Goal: Use online tool/utility: Utilize a website feature to perform a specific function

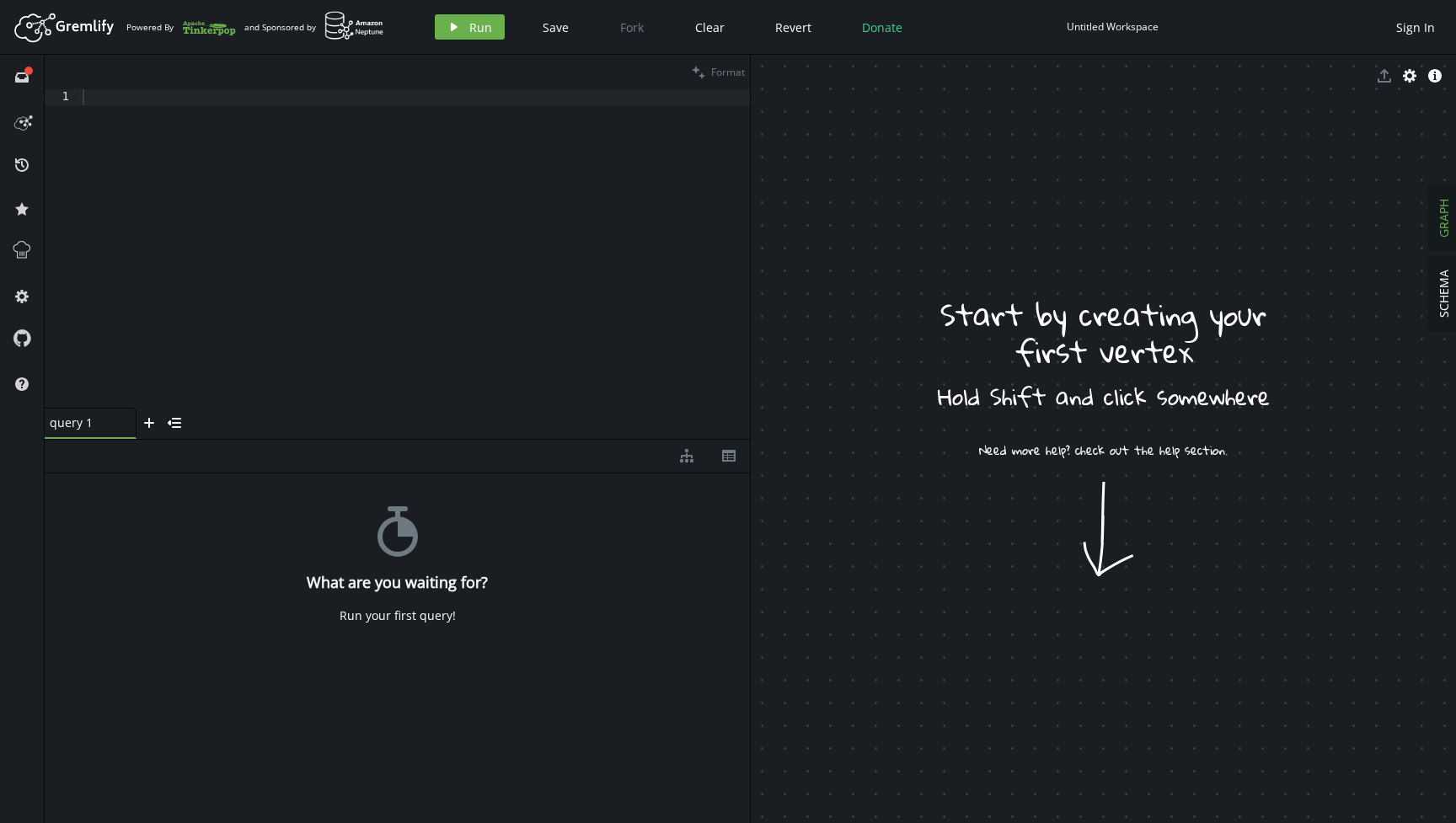
click at [395, 170] on div at bounding box center [414, 264] width 671 height 350
click at [135, 139] on div at bounding box center [414, 264] width 671 height 350
click at [24, 253] on icon at bounding box center [22, 250] width 22 height 22
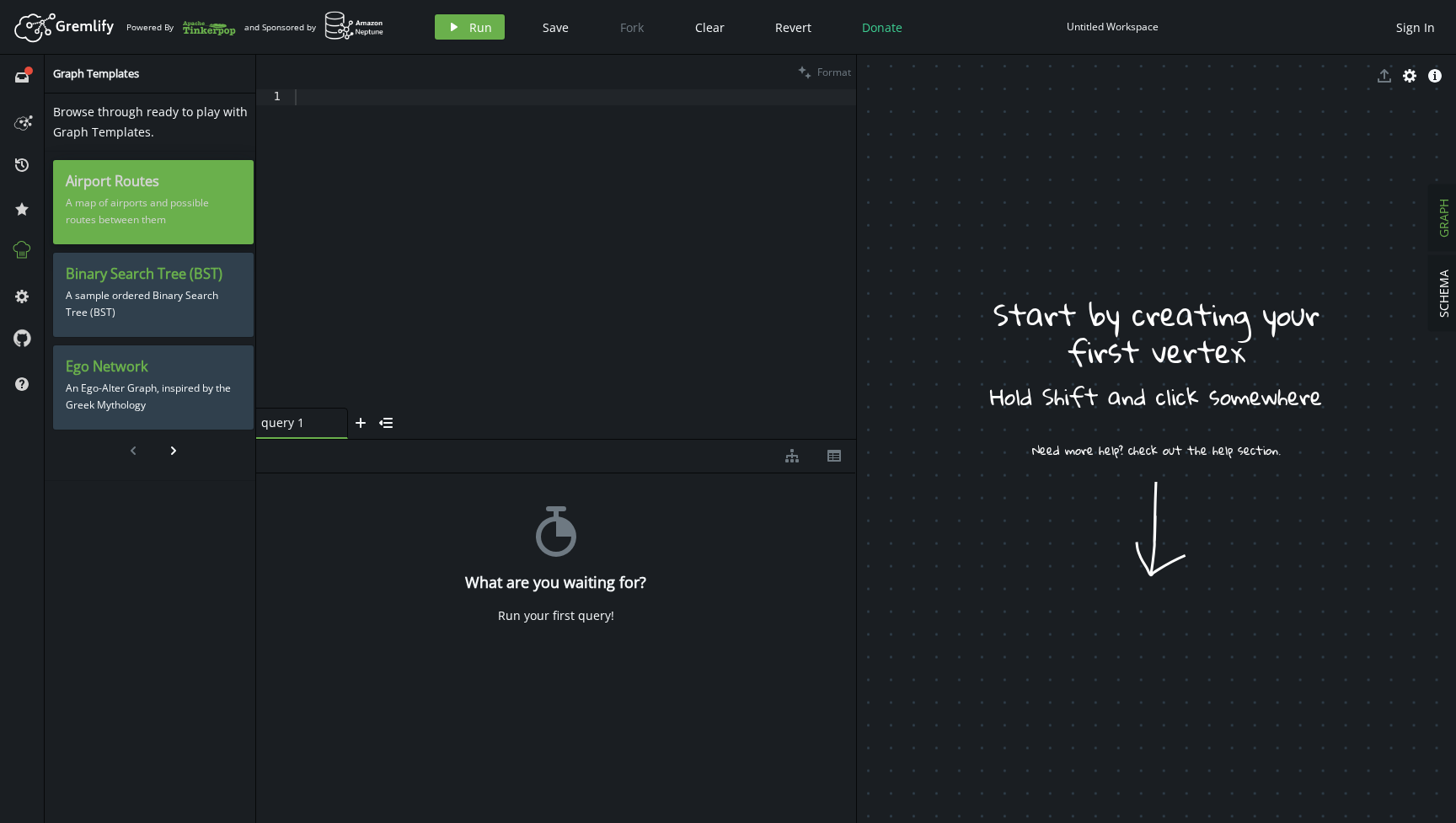
click at [201, 179] on h3 "Airport Routes" at bounding box center [153, 181] width 175 height 18
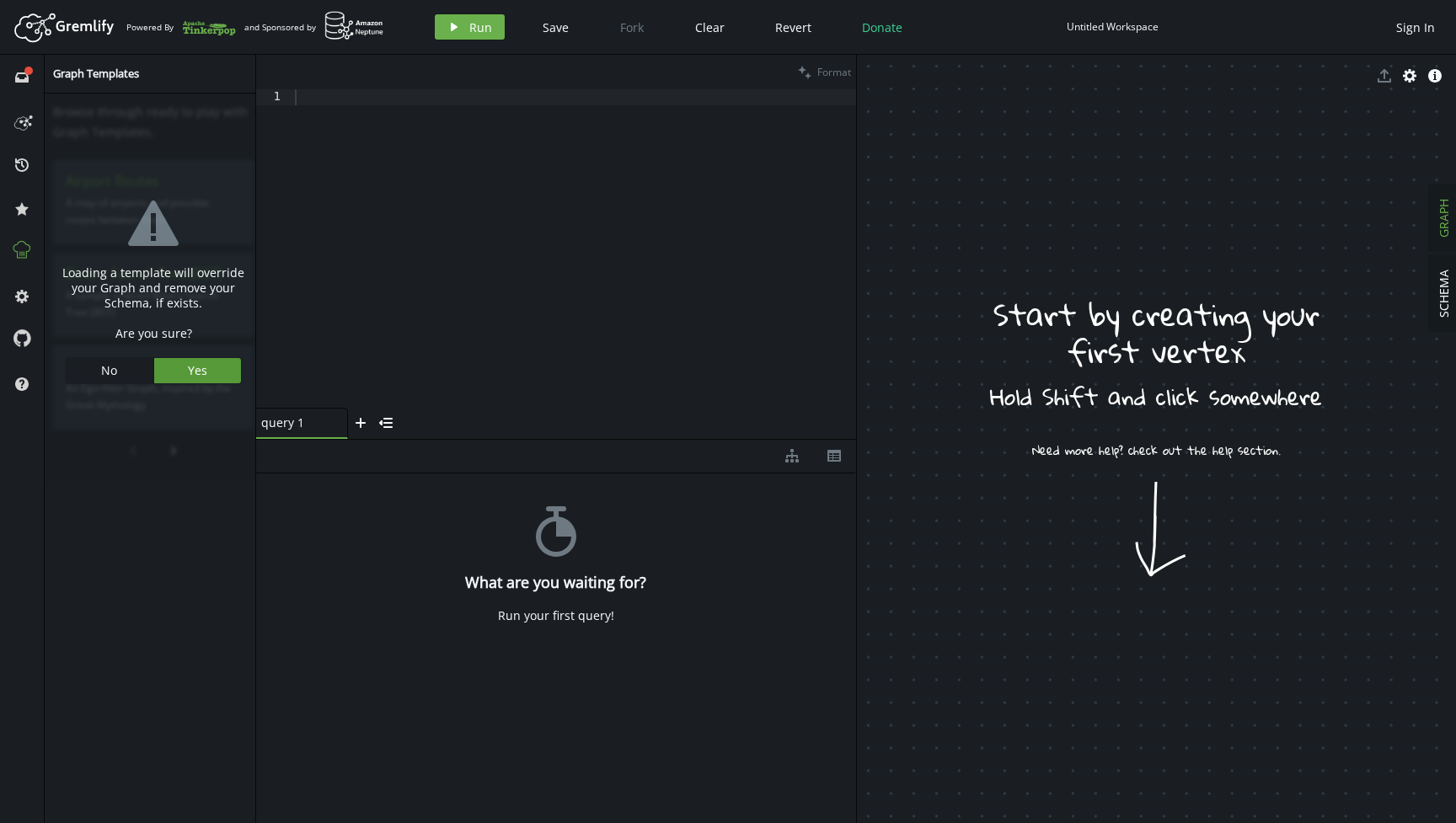
click at [204, 370] on button "Yes" at bounding box center [198, 371] width 88 height 25
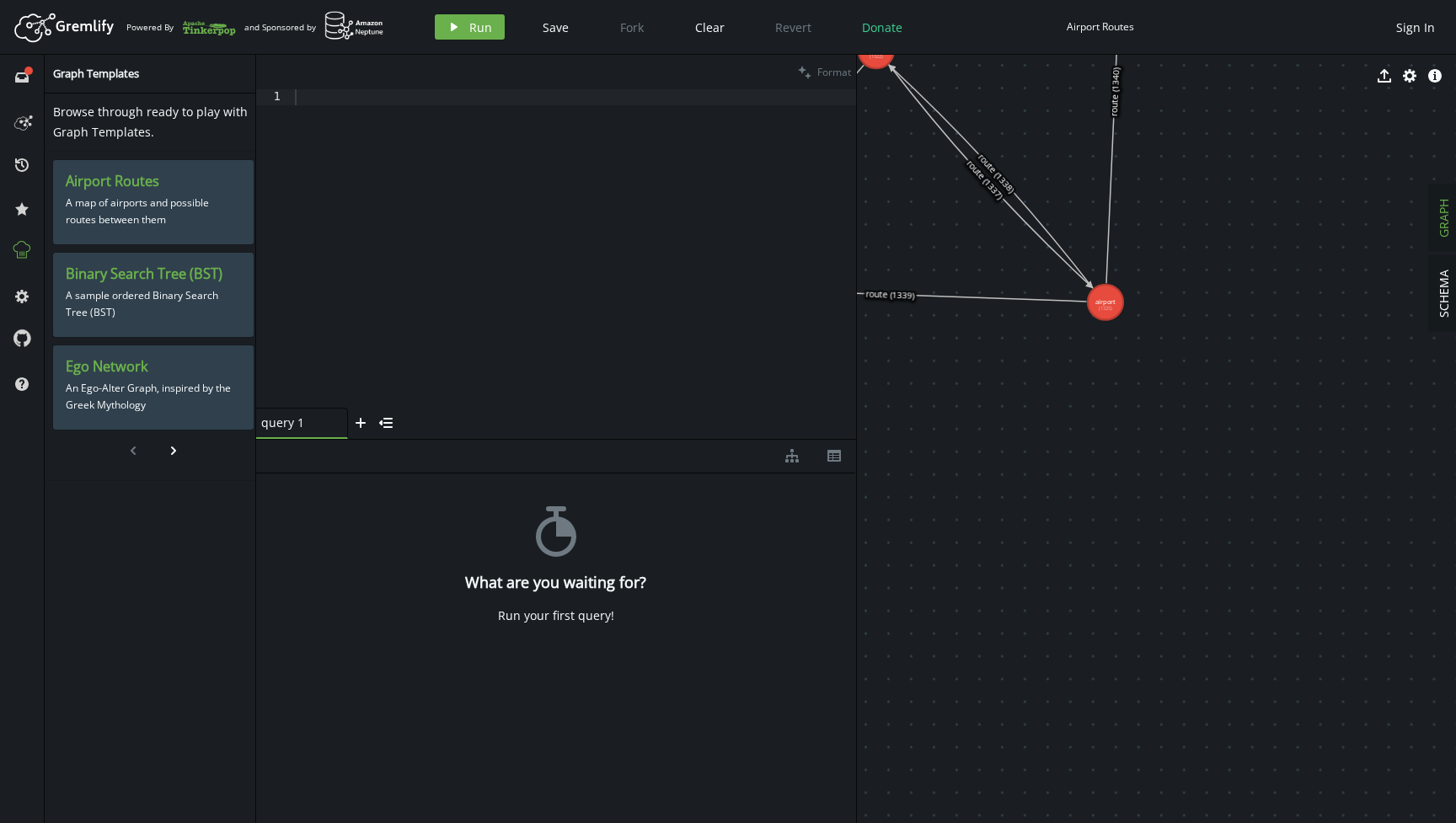
drag, startPoint x: 1071, startPoint y: 334, endPoint x: 1215, endPoint y: 466, distance: 195.3
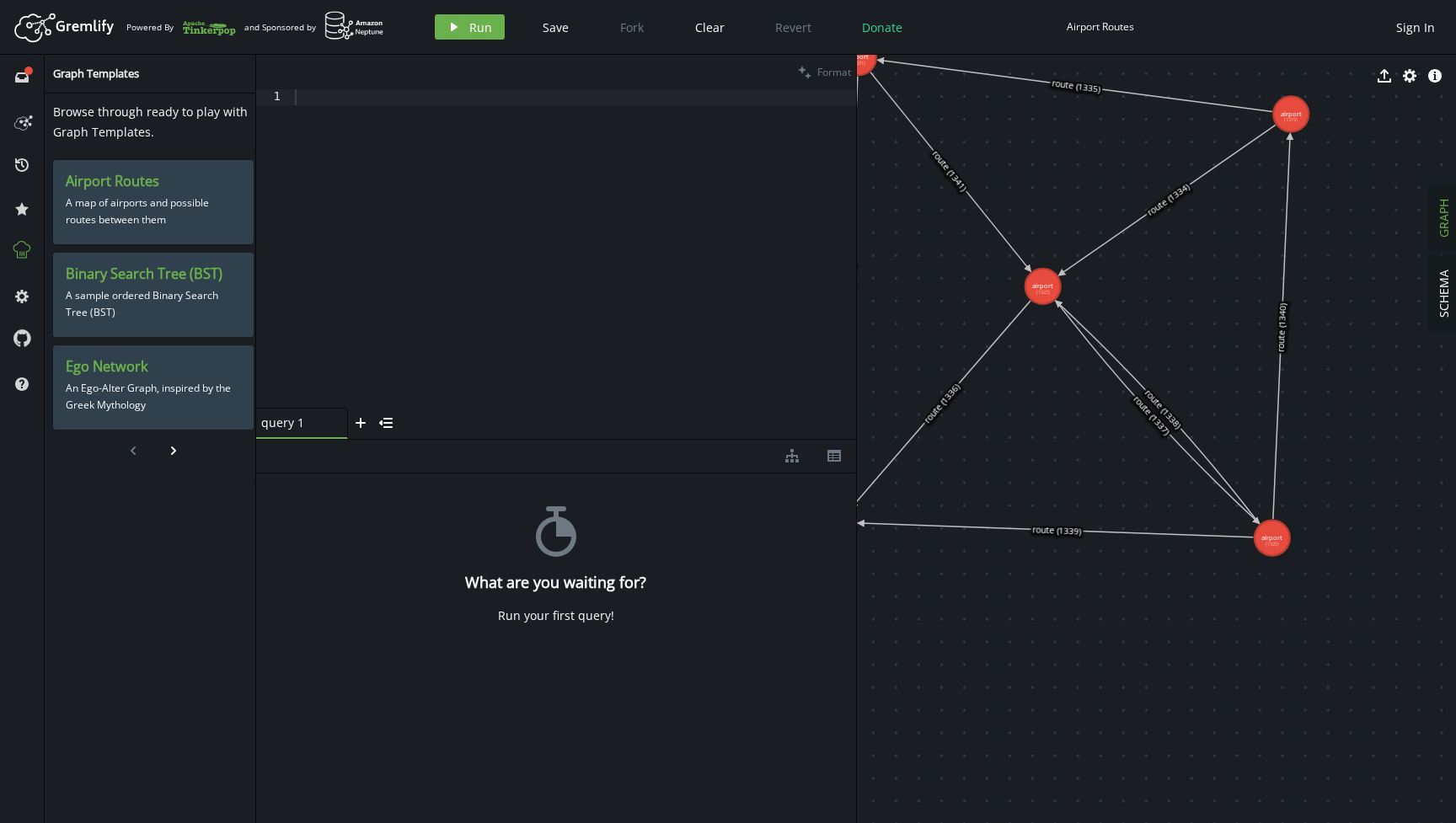
drag, startPoint x: 1099, startPoint y: 472, endPoint x: 1223, endPoint y: 643, distance: 211.2
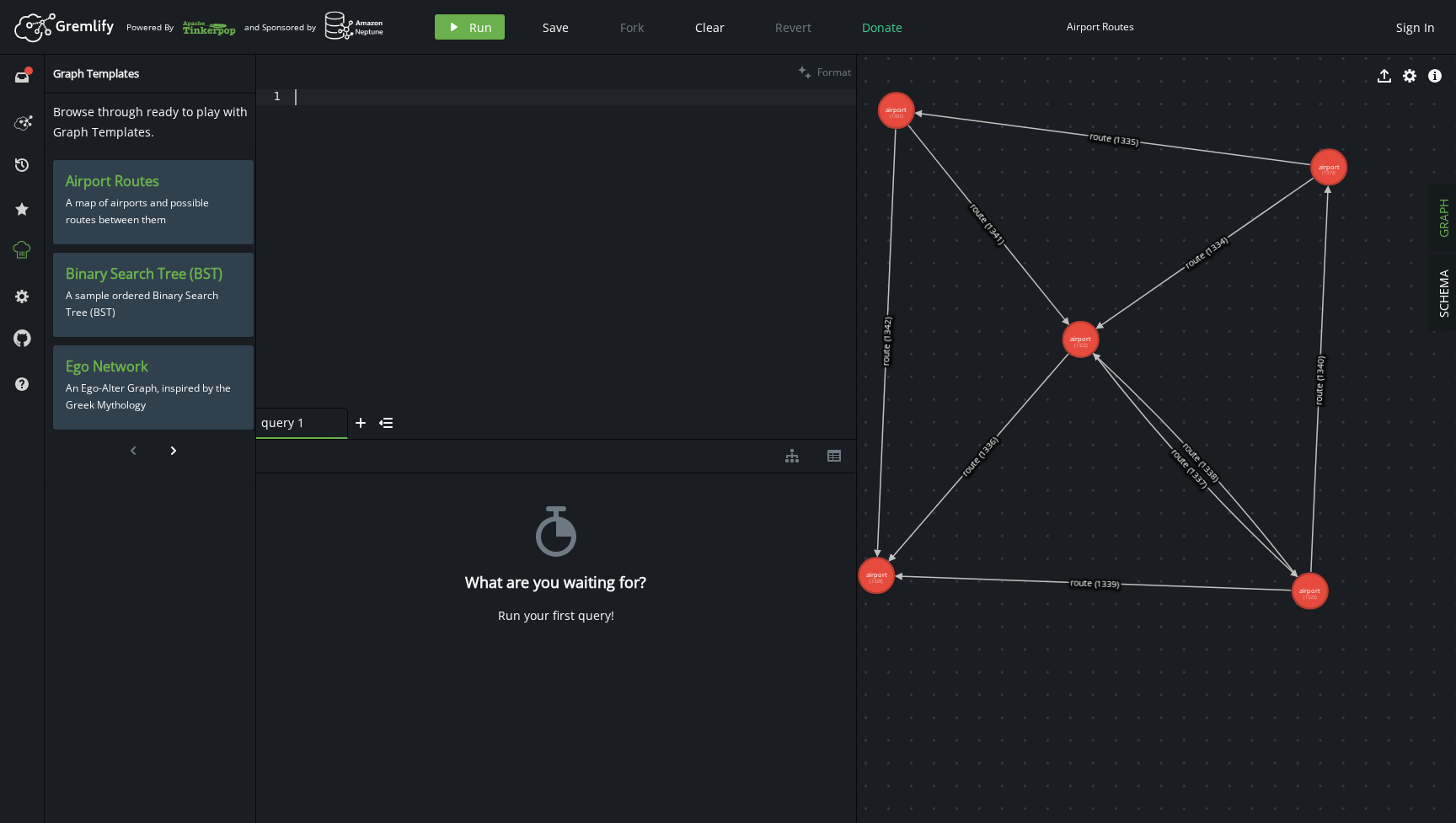
click at [700, 354] on div at bounding box center [574, 264] width 565 height 350
click at [345, 238] on div at bounding box center [574, 264] width 565 height 350
type textarea "g.V()"
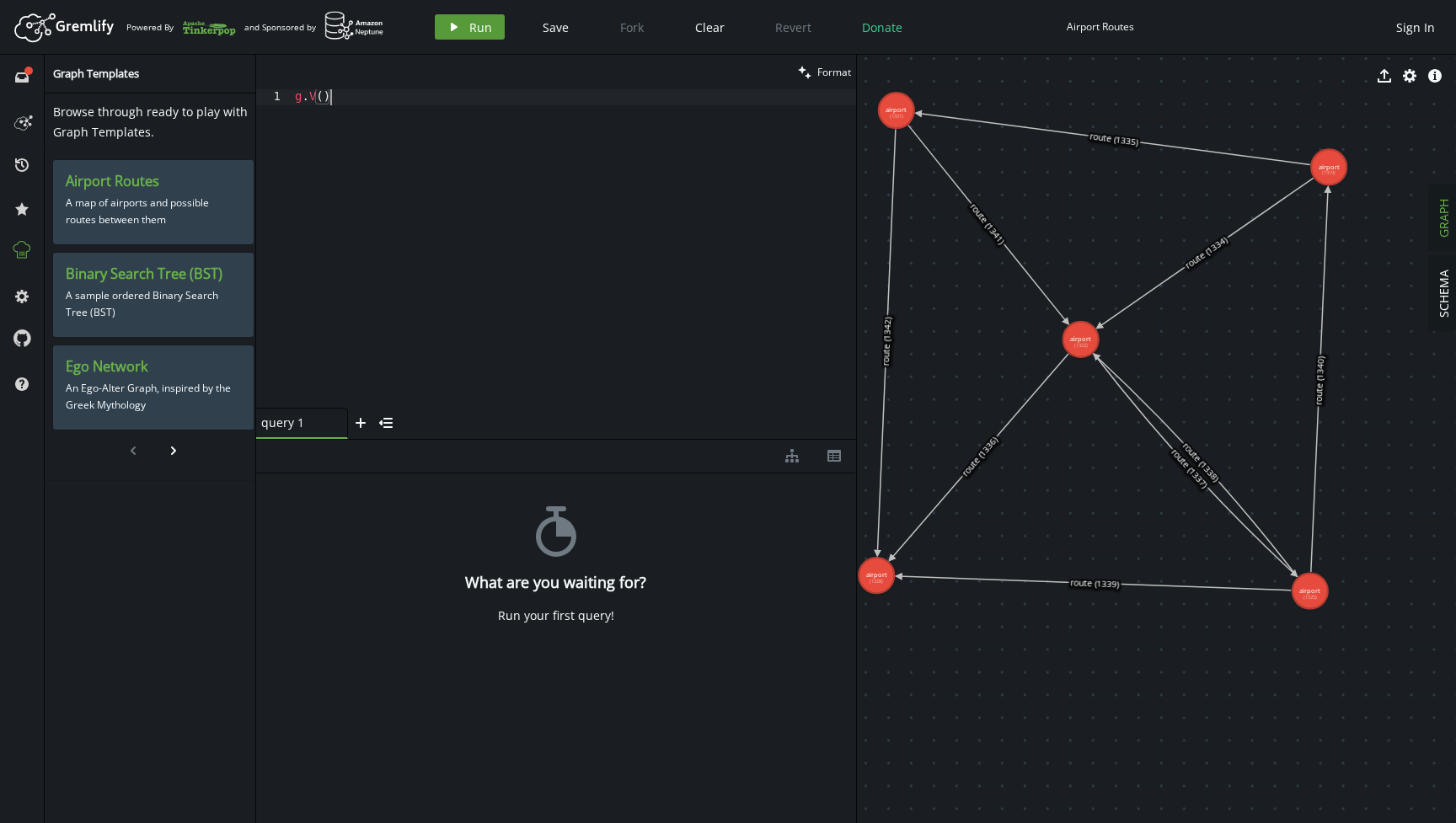
click at [476, 31] on span "Run" at bounding box center [480, 28] width 22 height 16
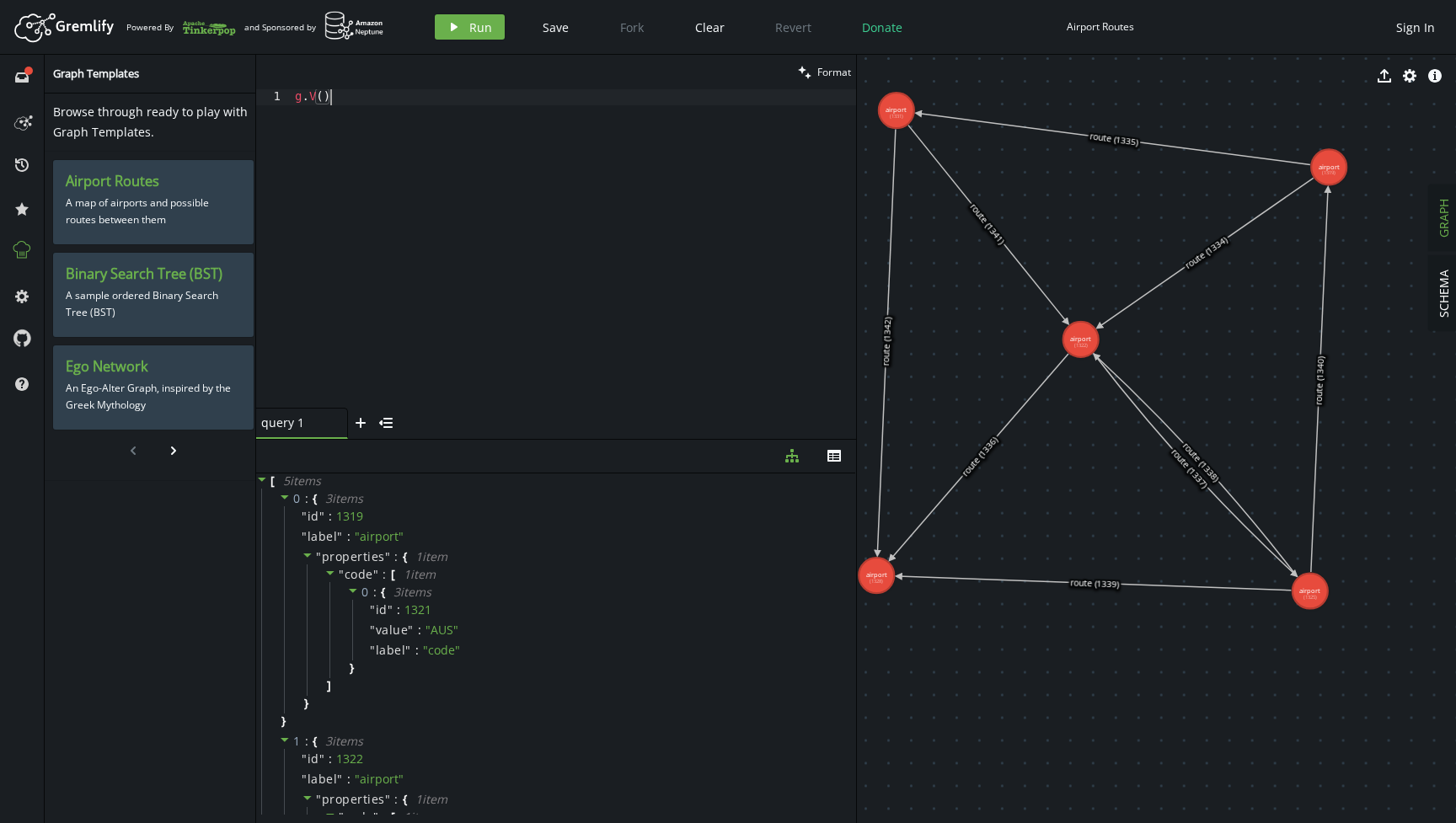
click at [478, 256] on div "g . V ( )" at bounding box center [574, 264] width 565 height 350
click at [594, 265] on div "g . V ( )" at bounding box center [574, 264] width 565 height 350
click at [178, 522] on div "Browse through ready to play with Graph Templates. Airport Routes A map of airp…" at bounding box center [153, 461] width 217 height 736
click at [170, 452] on icon "chevron-right" at bounding box center [173, 451] width 13 height 13
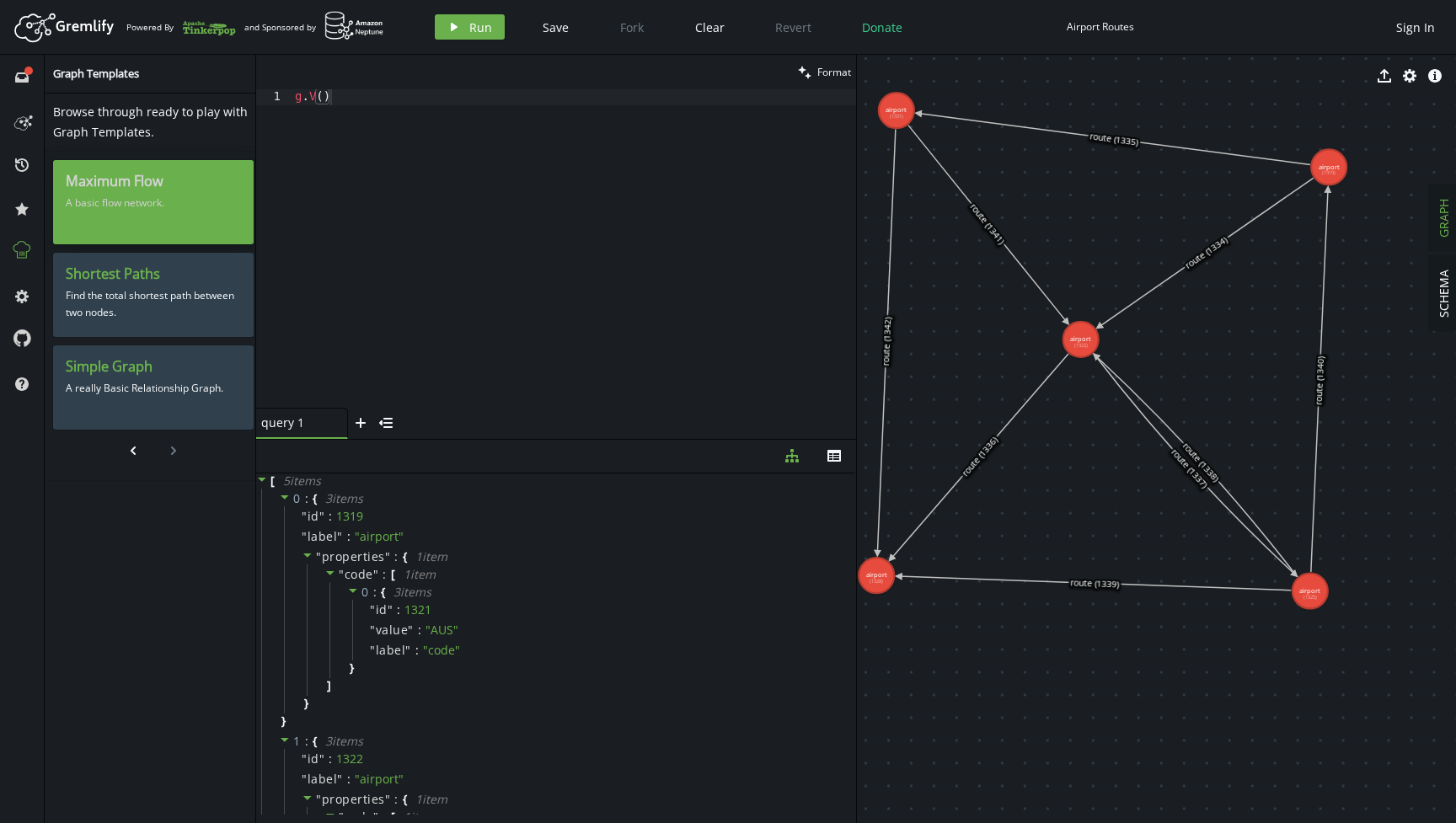
click at [169, 225] on div "Maximum Flow A basic flow network." at bounding box center [153, 202] width 200 height 84
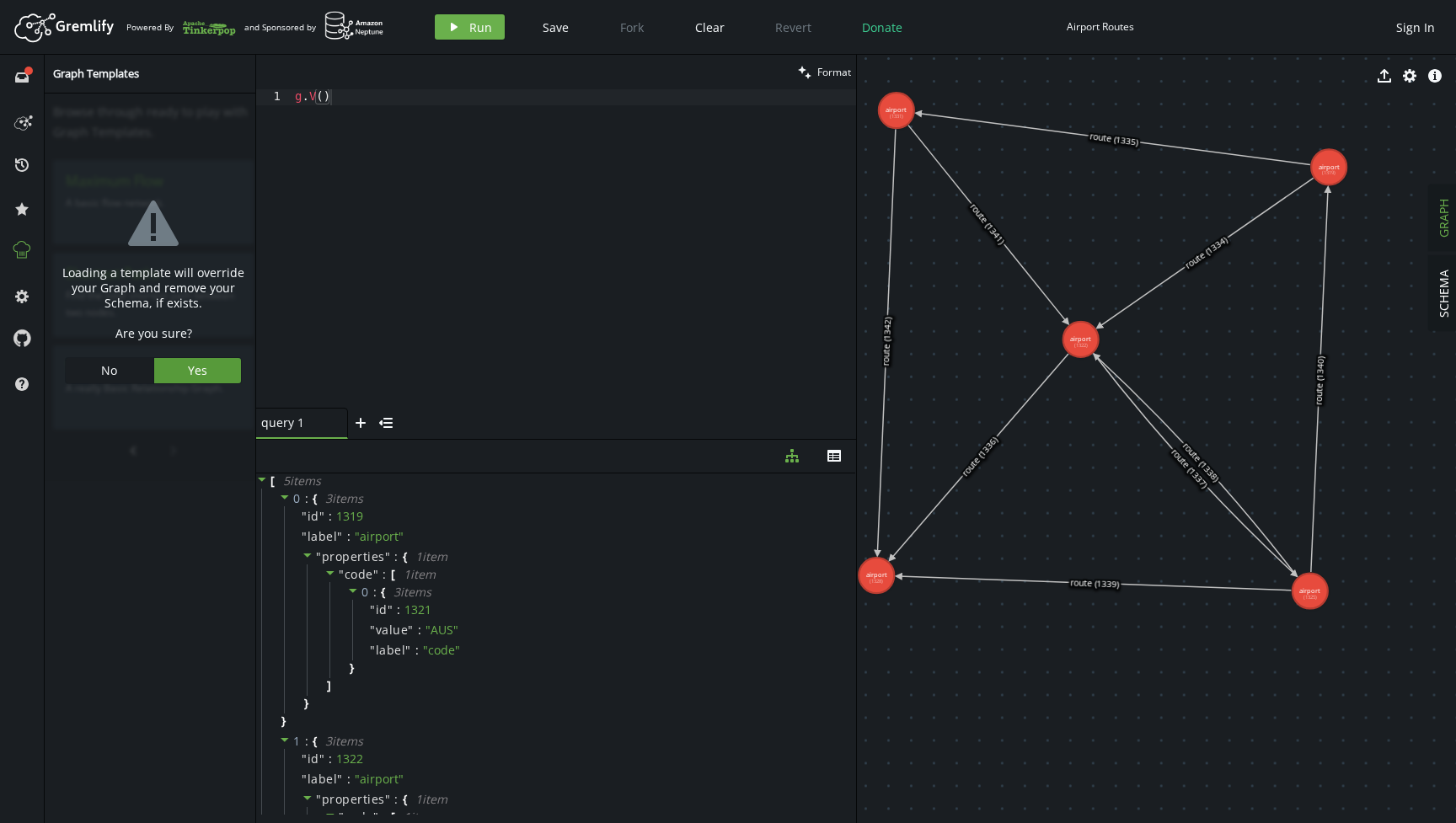
click at [201, 375] on span "Yes" at bounding box center [197, 371] width 20 height 16
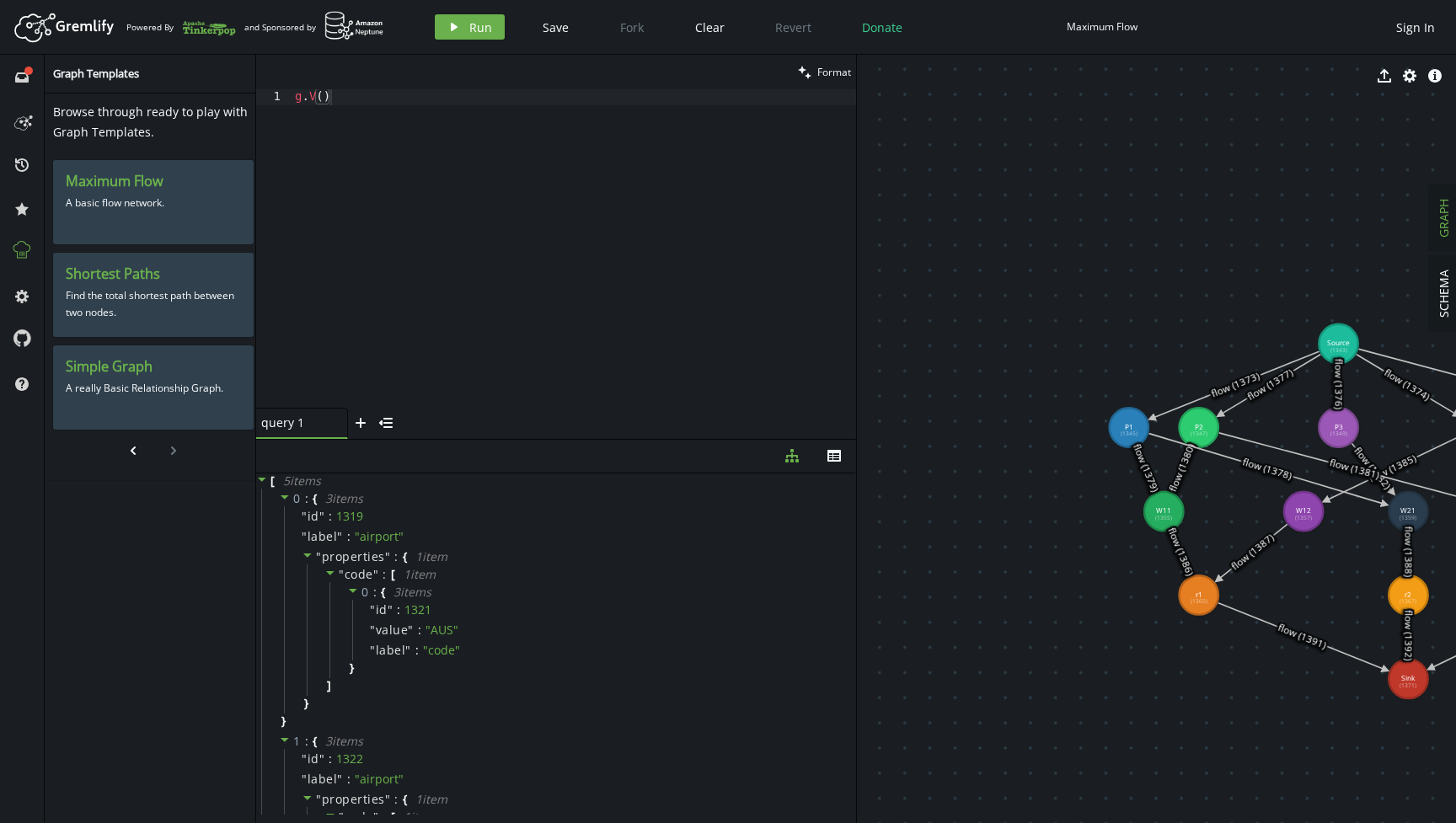
drag, startPoint x: 1416, startPoint y: 579, endPoint x: 1222, endPoint y: 344, distance: 304.7
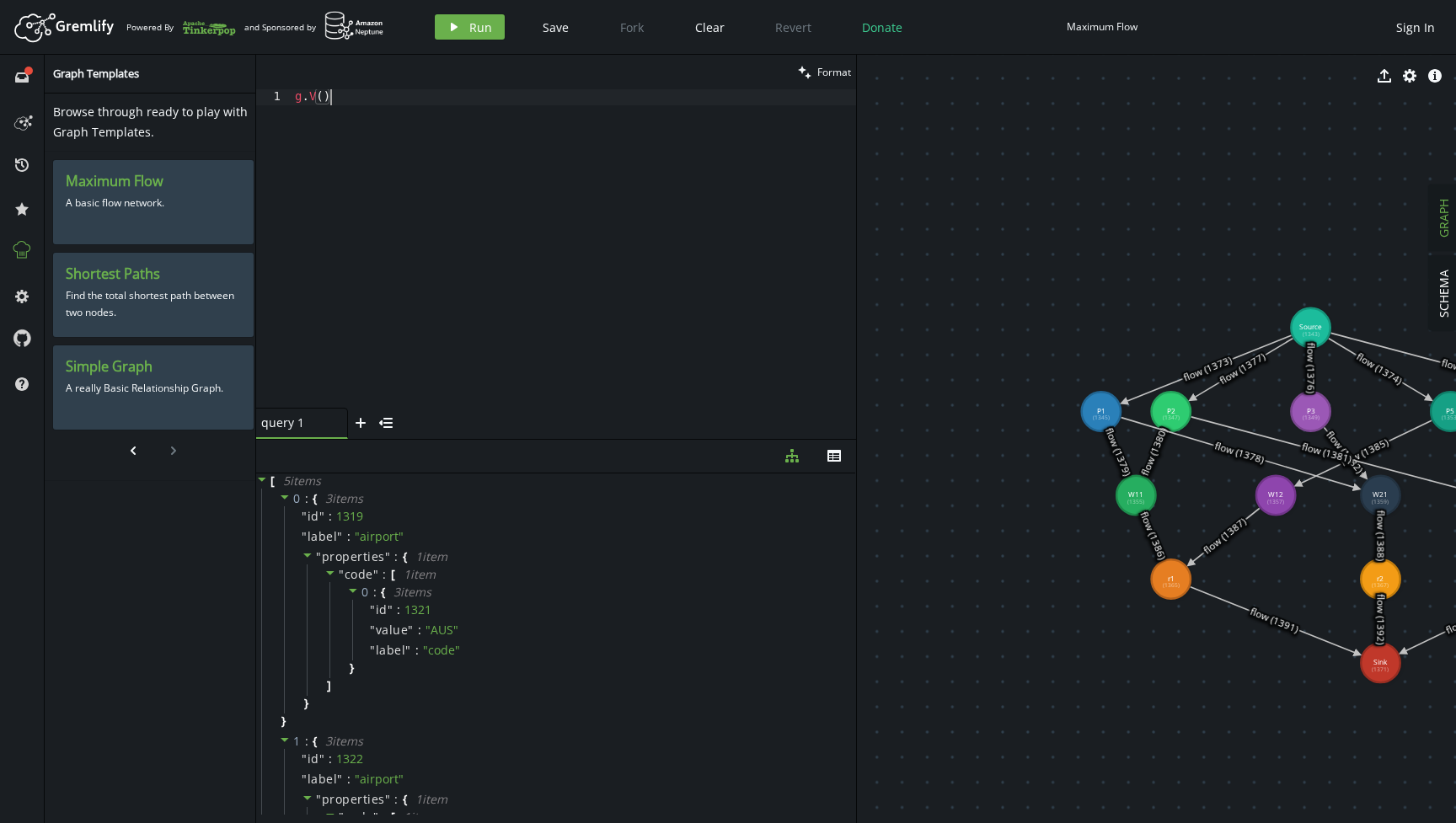
click at [848, 338] on div "g . V ( )" at bounding box center [574, 264] width 565 height 350
drag, startPoint x: 854, startPoint y: 338, endPoint x: 782, endPoint y: 338, distance: 72.0
click at [782, 338] on div "g . V ( )" at bounding box center [574, 264] width 565 height 350
click at [776, 338] on div "g . V ( )" at bounding box center [574, 264] width 565 height 350
click at [463, 26] on button "play Run" at bounding box center [469, 27] width 70 height 25
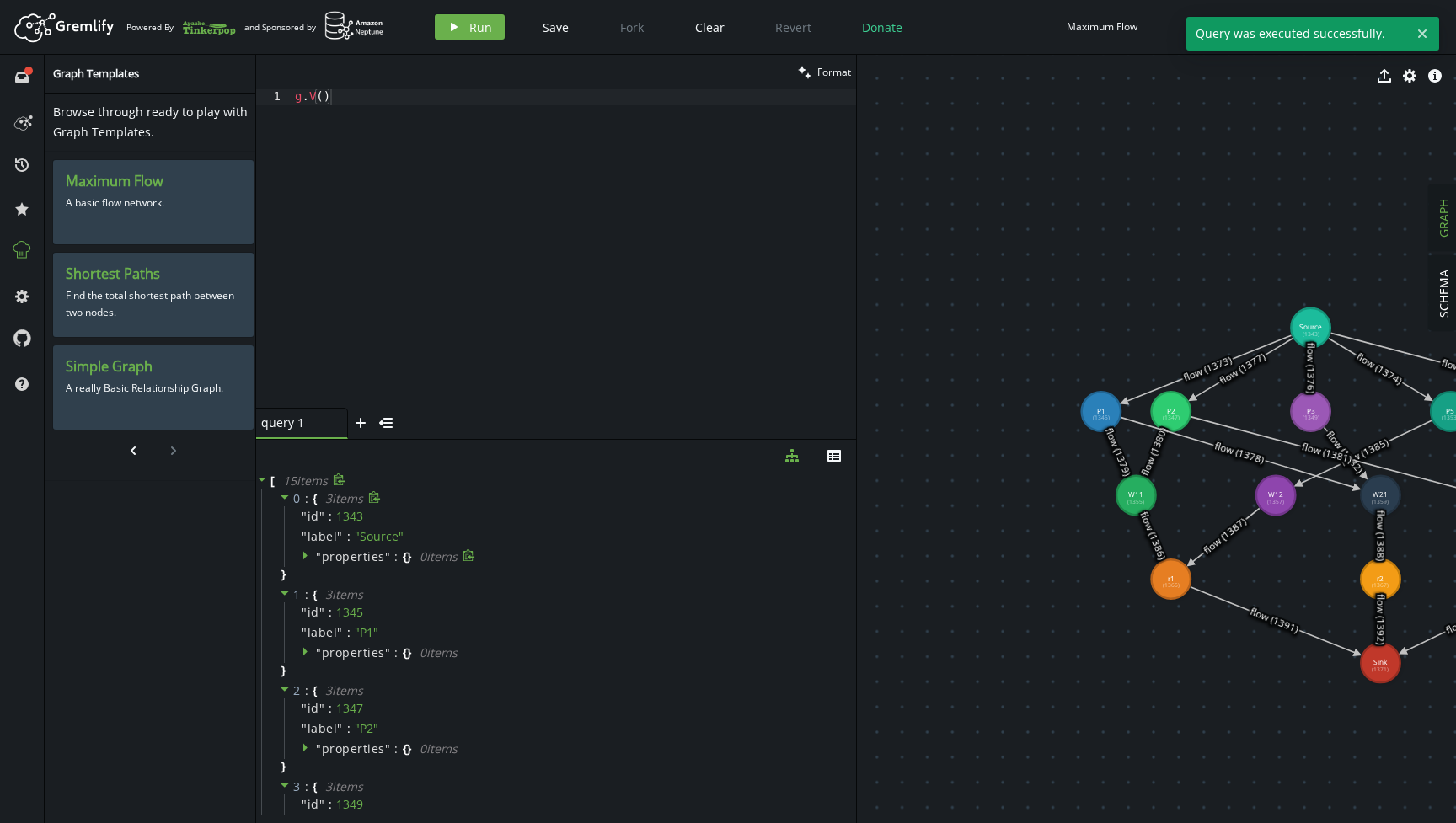
click at [303, 553] on icon at bounding box center [307, 555] width 12 height 12
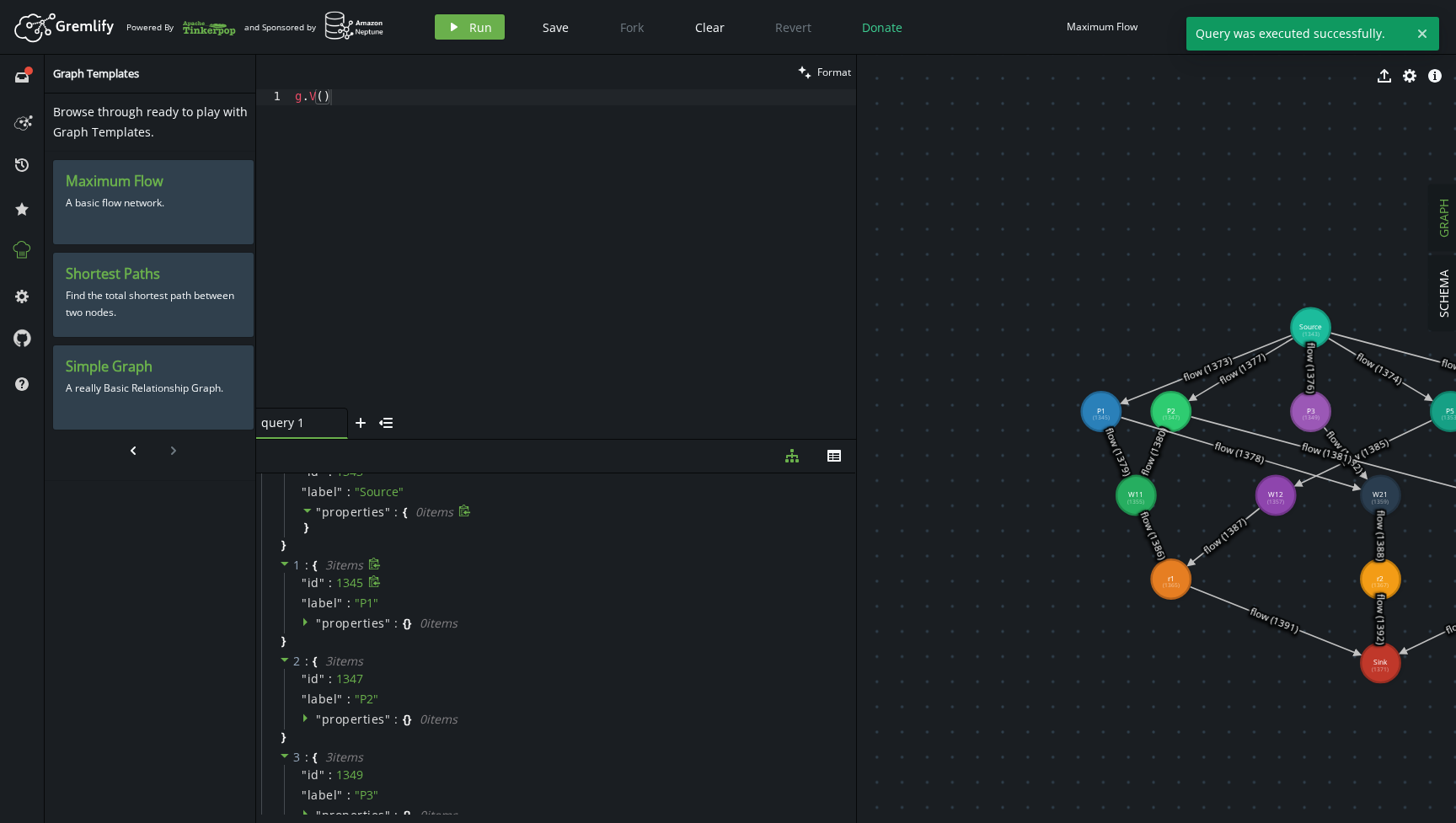
scroll to position [50, 0]
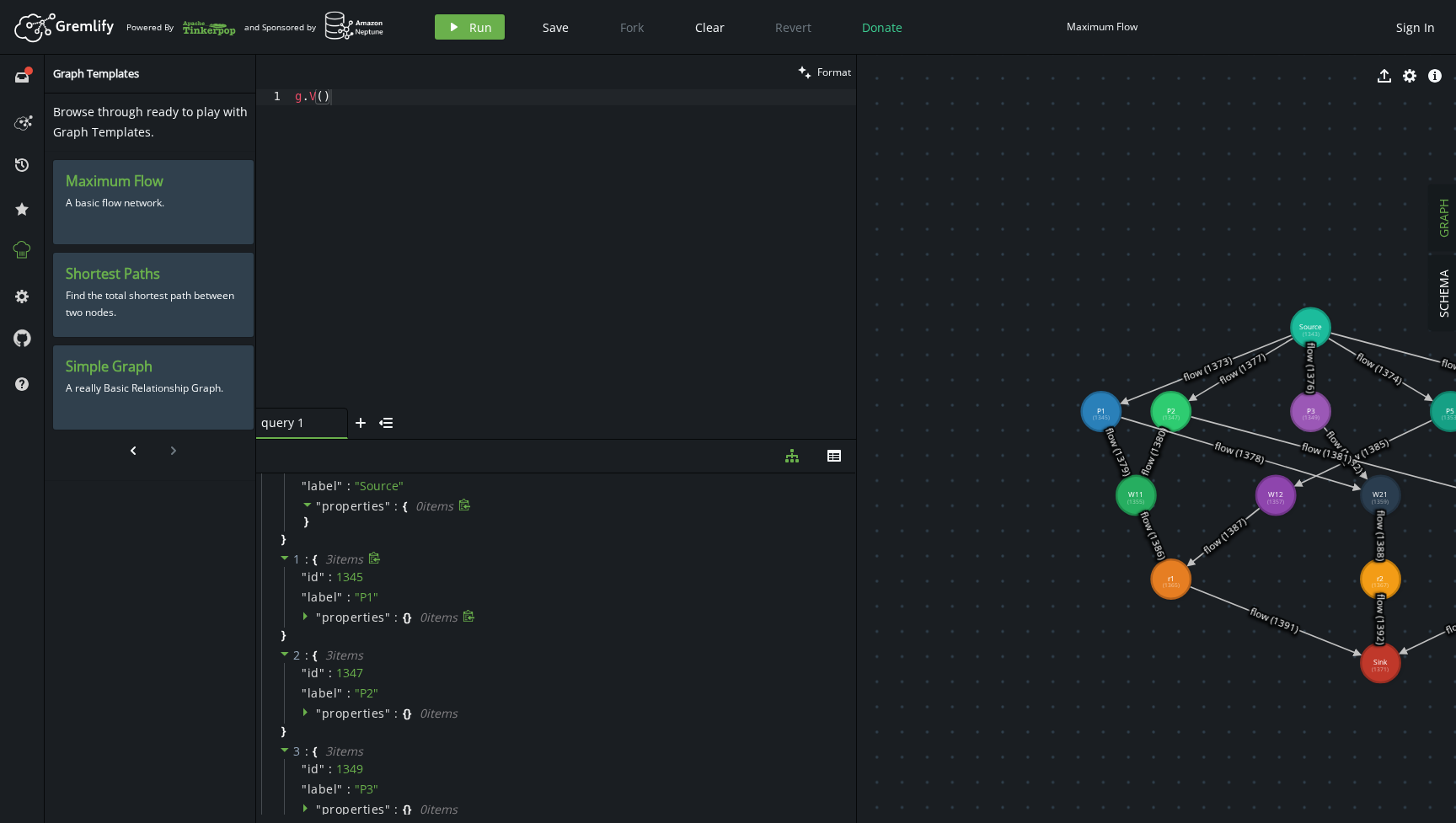
click at [305, 618] on icon at bounding box center [307, 615] width 12 height 12
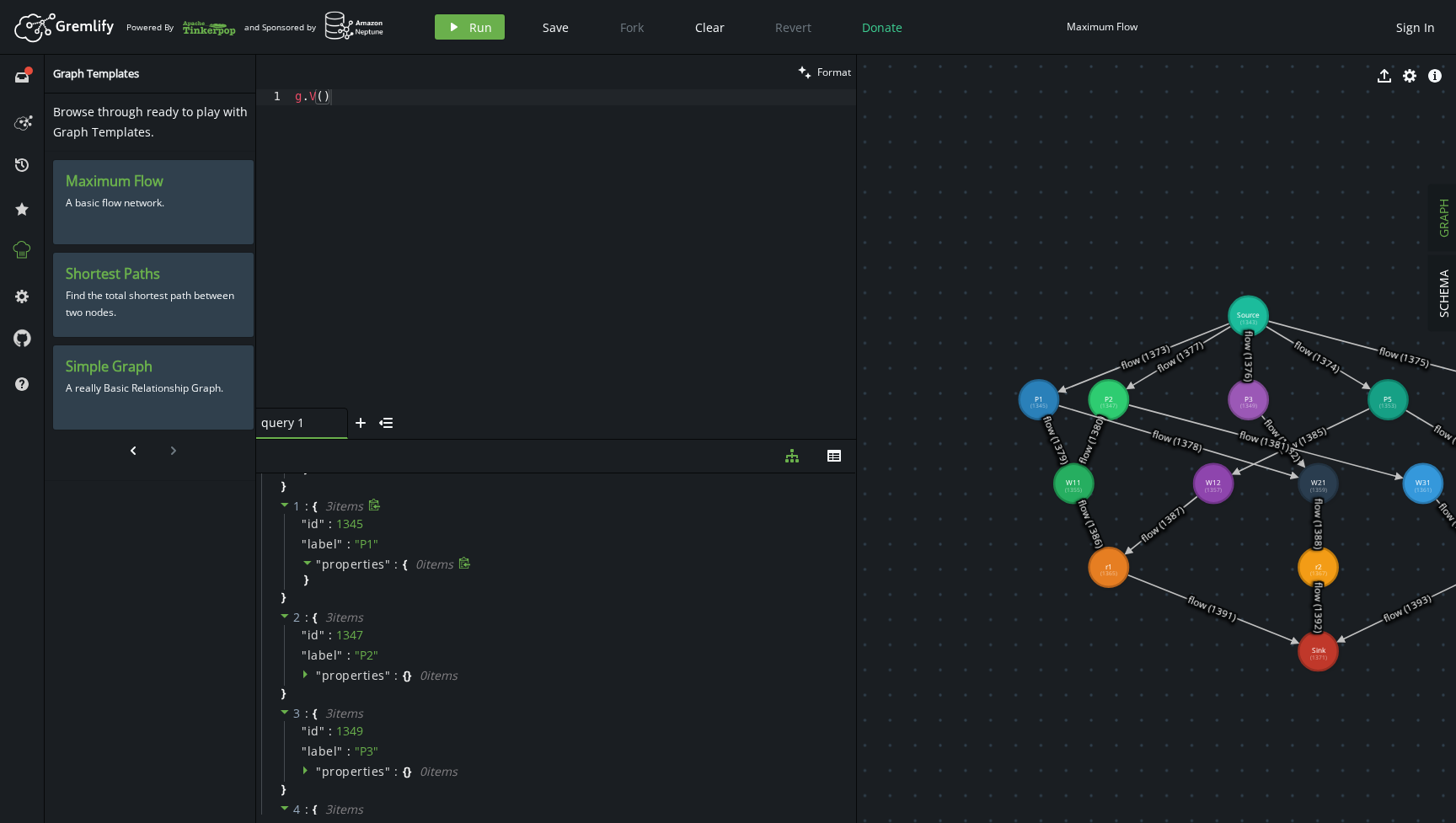
drag, startPoint x: 1066, startPoint y: 555, endPoint x: 1004, endPoint y: 543, distance: 63.2
click at [471, 104] on div "g . V ( )" at bounding box center [574, 264] width 565 height 350
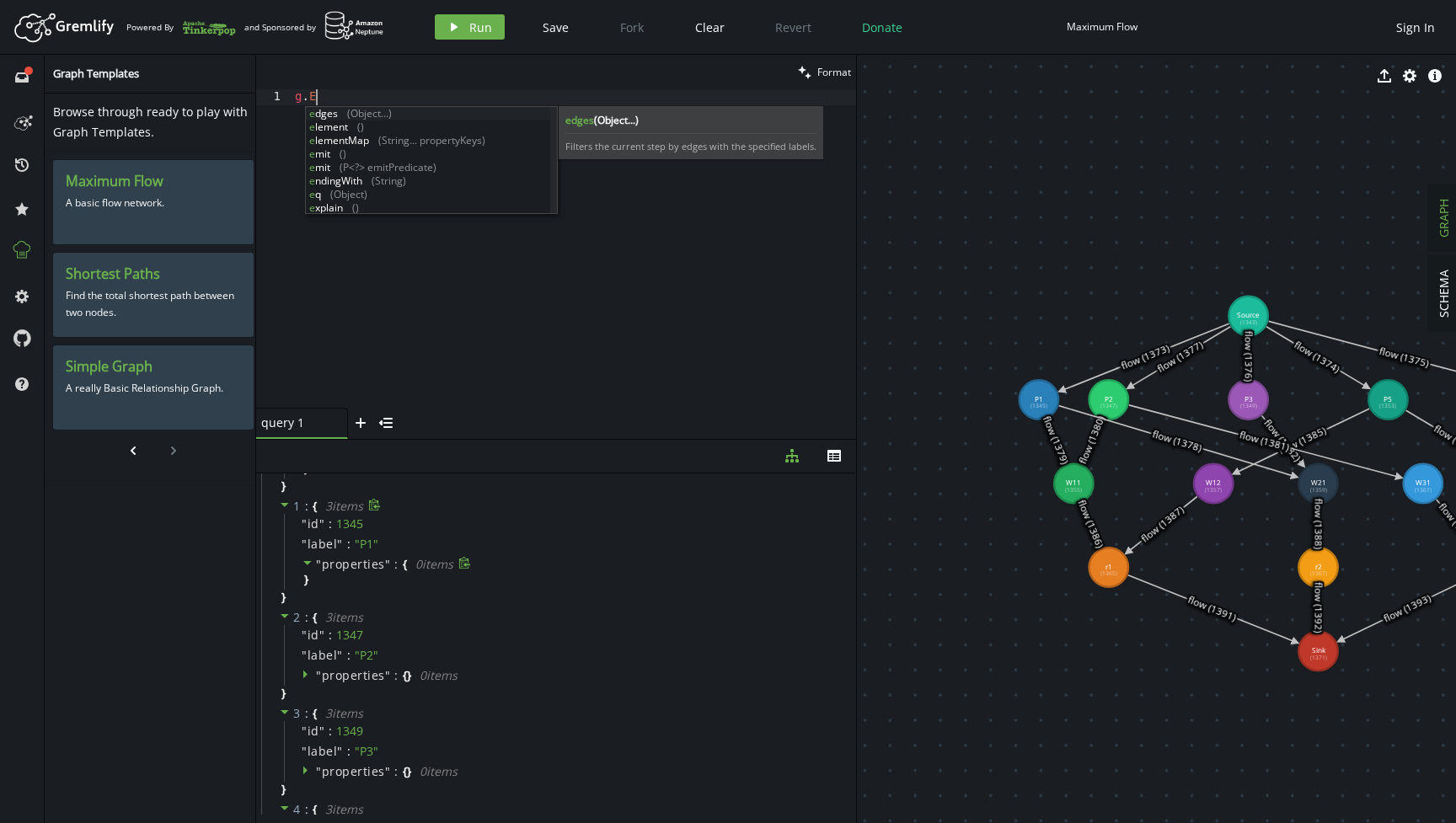
scroll to position [0, 21]
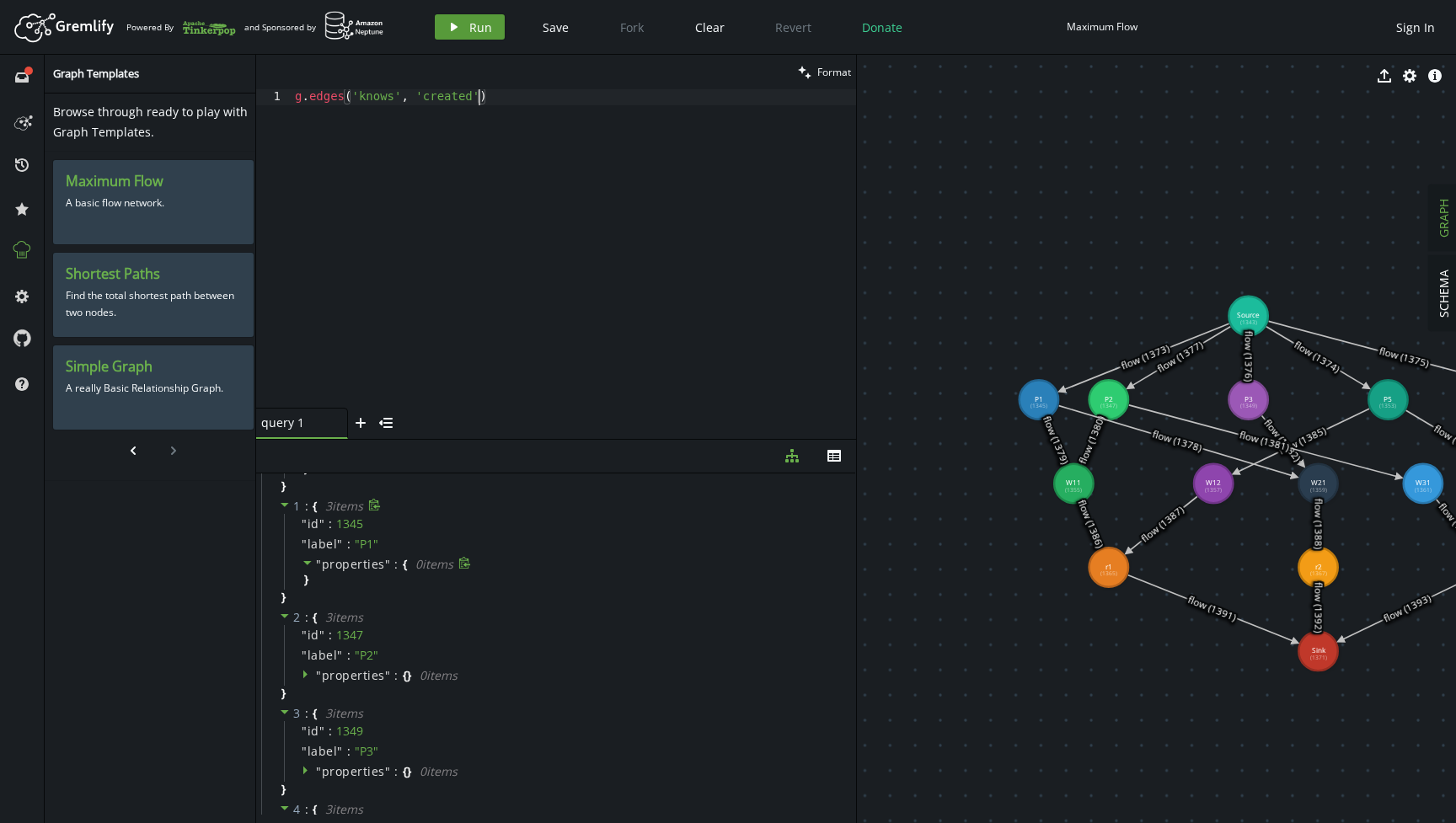
click at [444, 32] on button "play Run" at bounding box center [469, 27] width 70 height 25
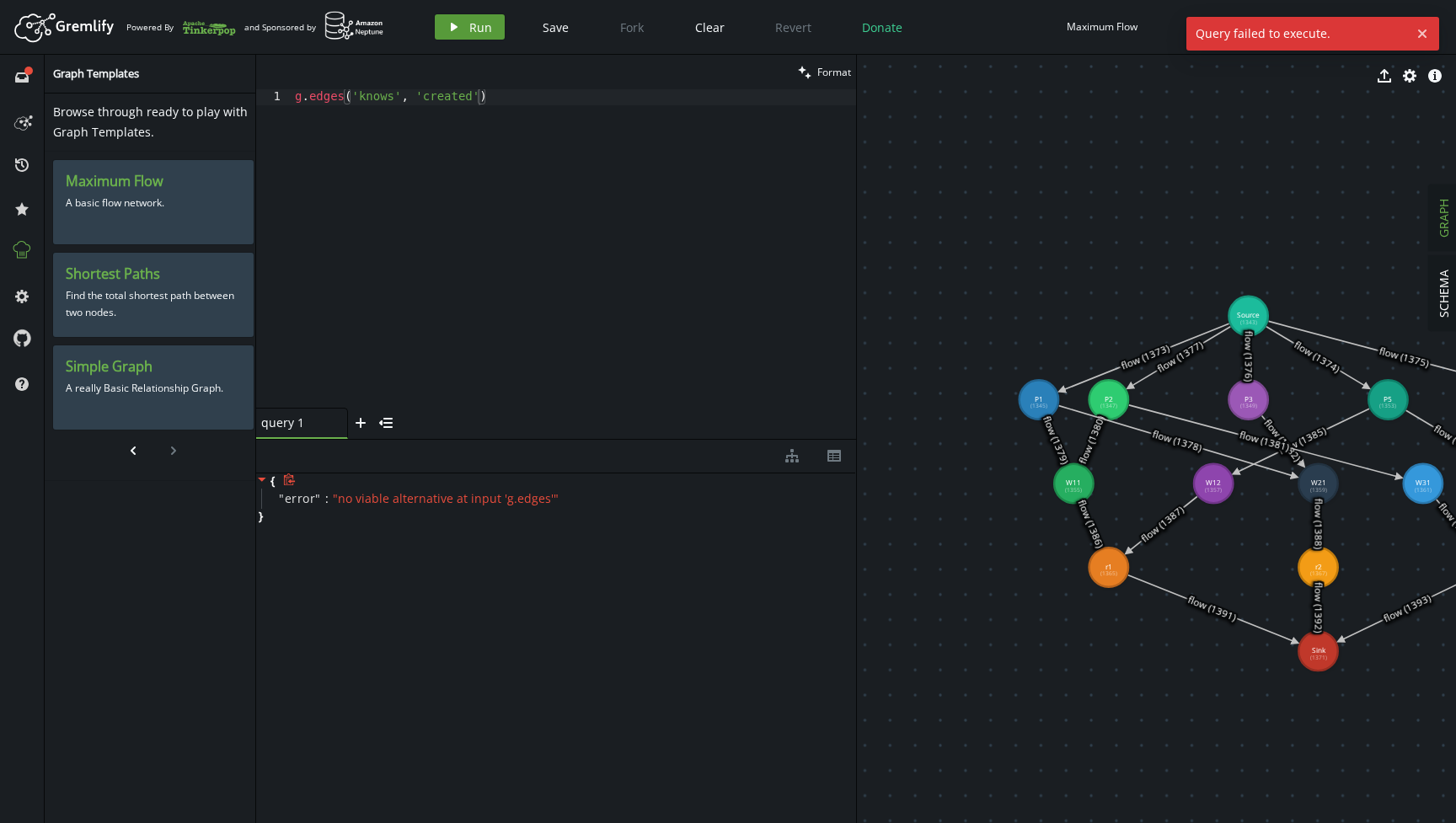
scroll to position [0, 0]
click at [486, 87] on div "clean Format" at bounding box center [556, 72] width 600 height 34
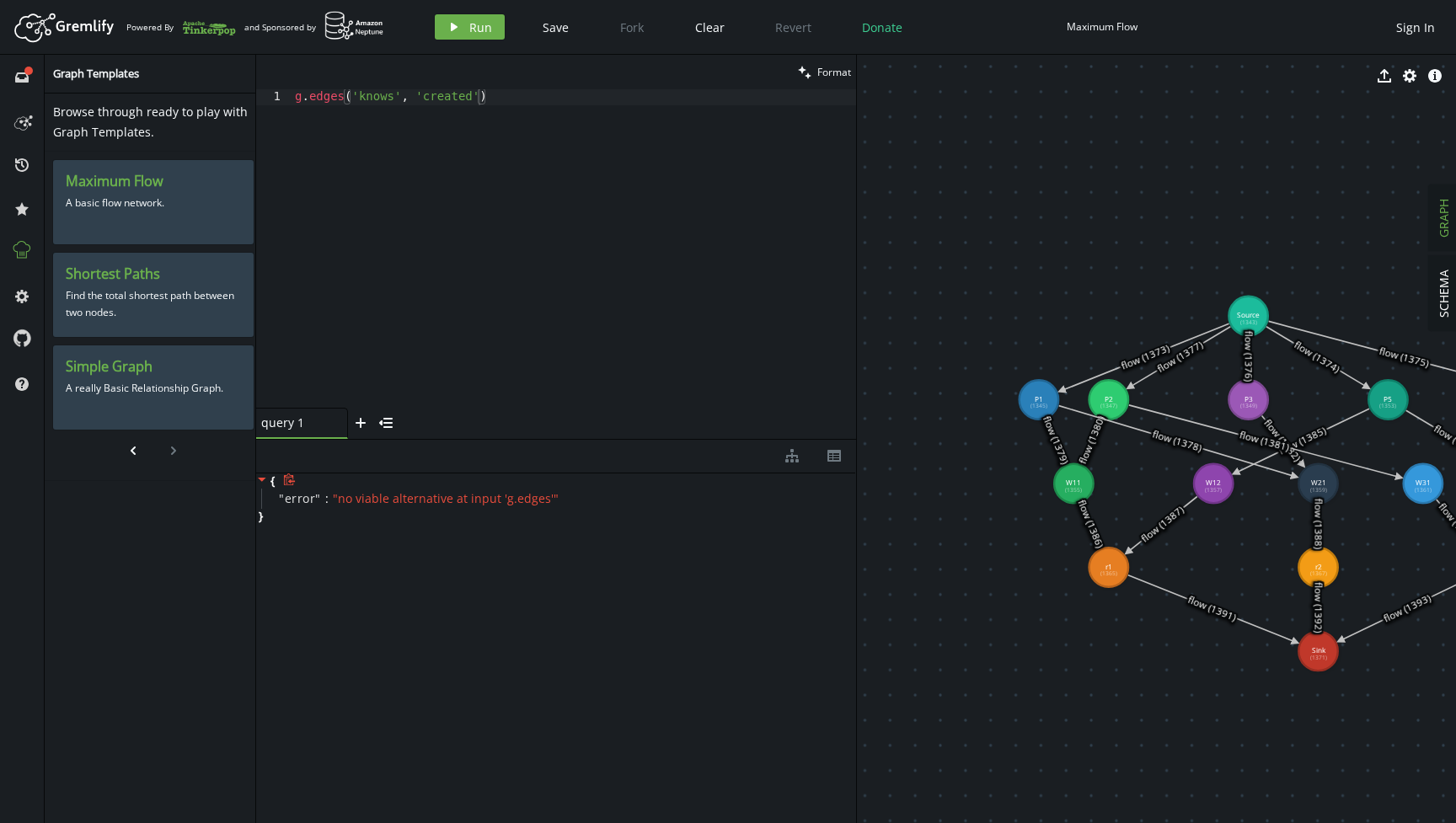
click at [496, 99] on div "g . edges ( 'knows' , 'created' )" at bounding box center [574, 264] width 565 height 350
type textarea "g"
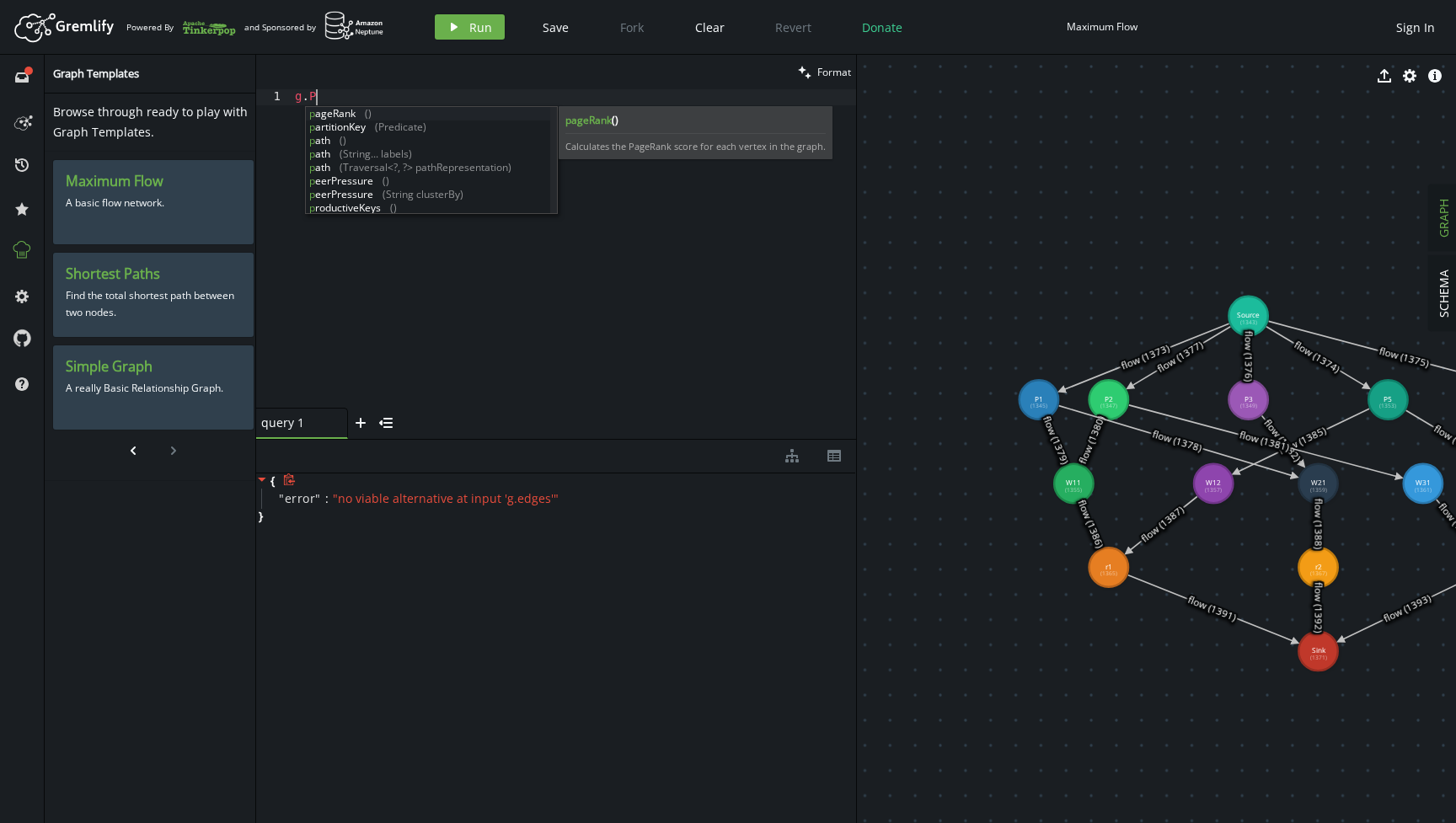
scroll to position [0, 21]
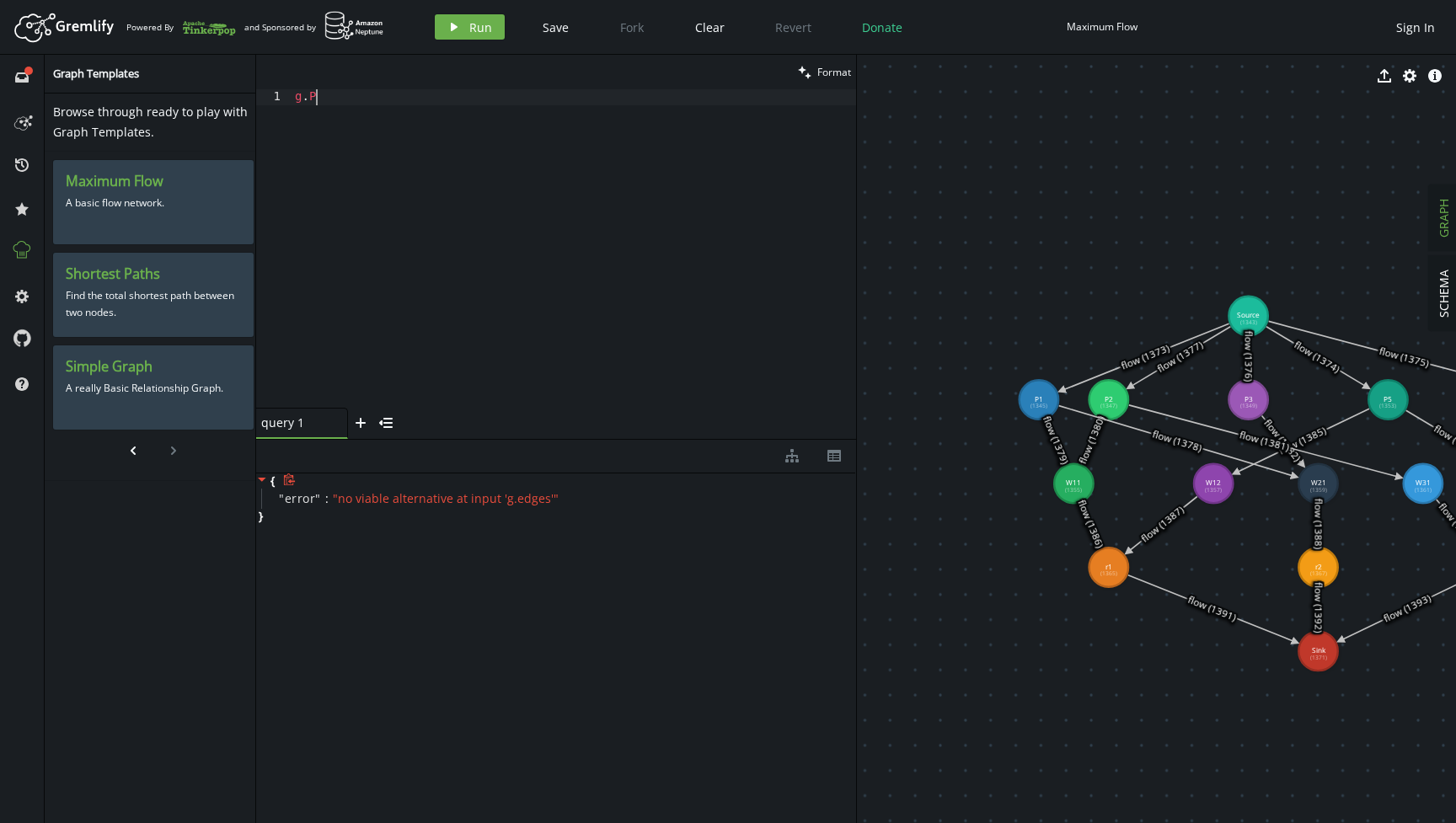
type textarea "g."
